Goal: Find specific page/section: Find specific page/section

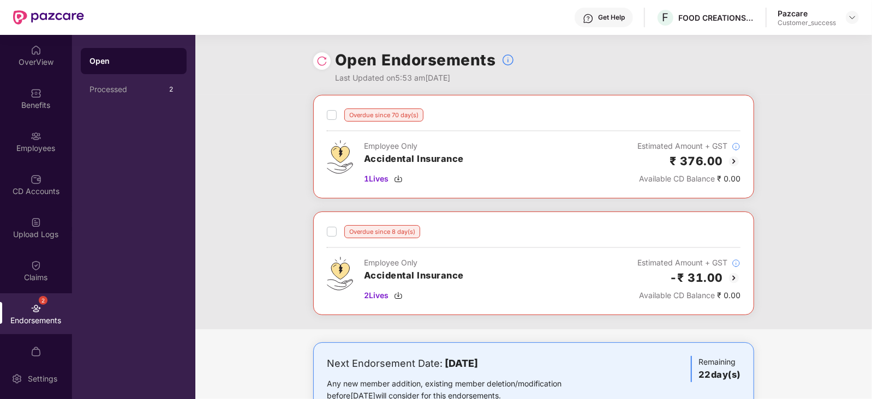
scroll to position [7, 0]
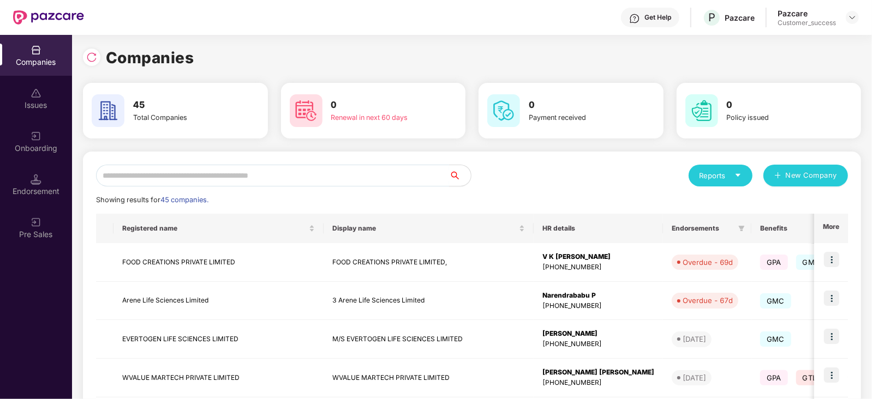
click at [179, 178] on input "text" at bounding box center [272, 176] width 353 height 22
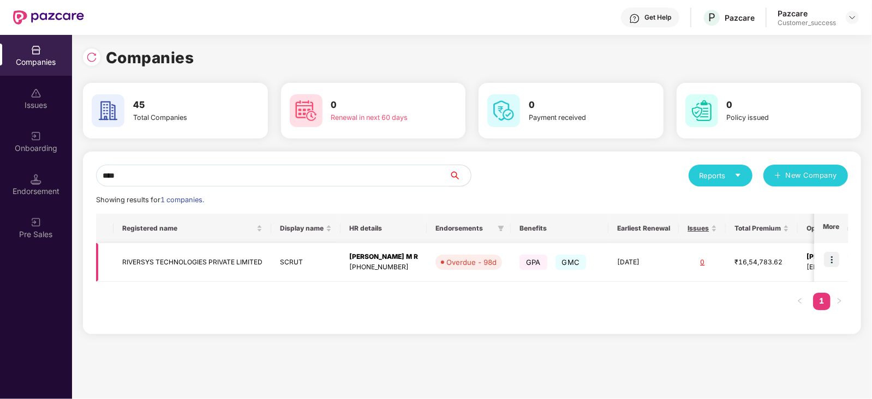
type input "****"
click at [834, 260] on img at bounding box center [831, 259] width 15 height 15
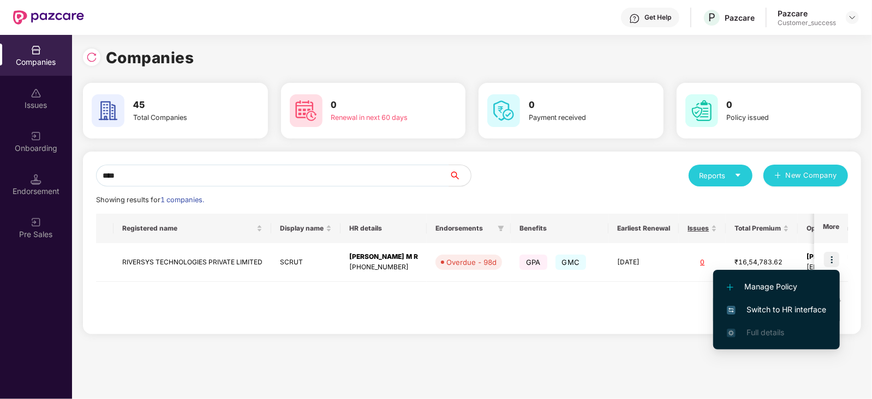
click at [761, 309] on span "Switch to HR interface" at bounding box center [776, 310] width 99 height 12
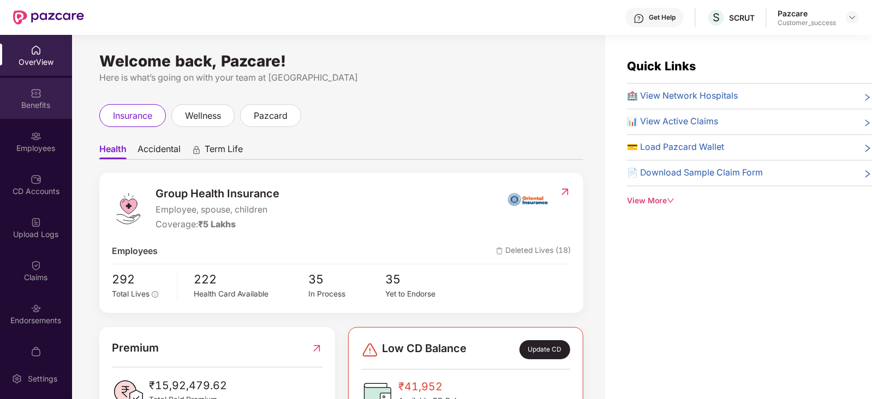
click at [38, 109] on div "Benefits" at bounding box center [36, 105] width 72 height 11
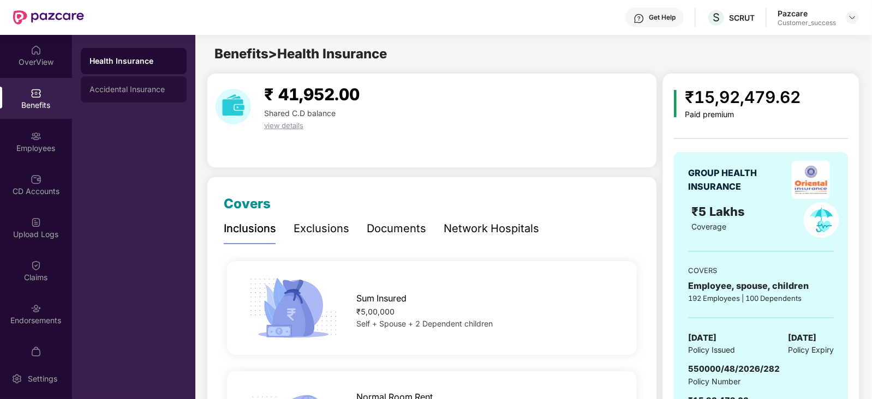
click at [147, 89] on div "Accidental Insurance" at bounding box center [133, 89] width 88 height 9
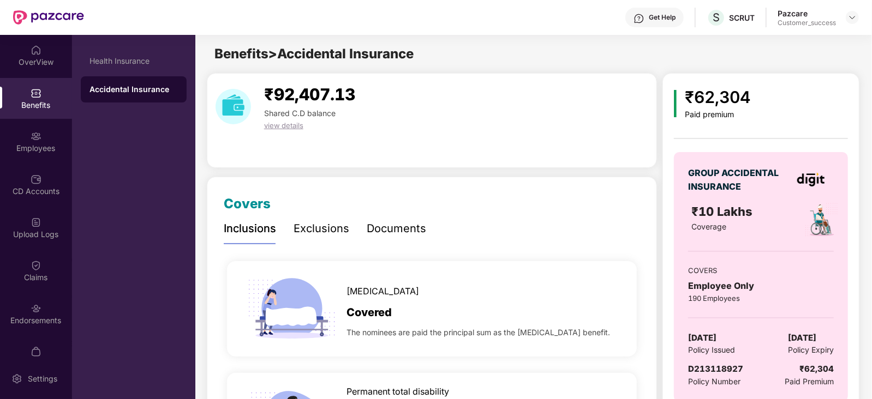
click at [726, 369] on span "D213118927" at bounding box center [715, 369] width 55 height 10
copy span "D213118927"
click at [115, 56] on div "Health Insurance" at bounding box center [134, 61] width 106 height 26
